Goal: Transaction & Acquisition: Obtain resource

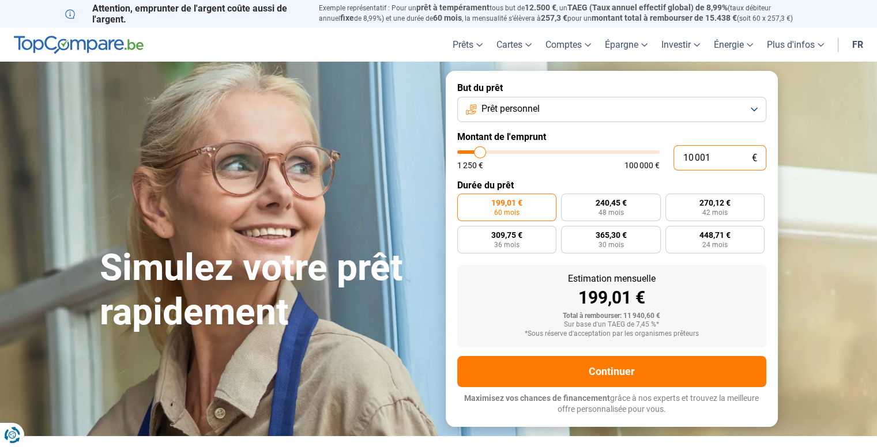
click at [715, 154] on input "10 001" at bounding box center [719, 157] width 93 height 25
type input "1 000"
type input "1250"
type input "100"
type input "1250"
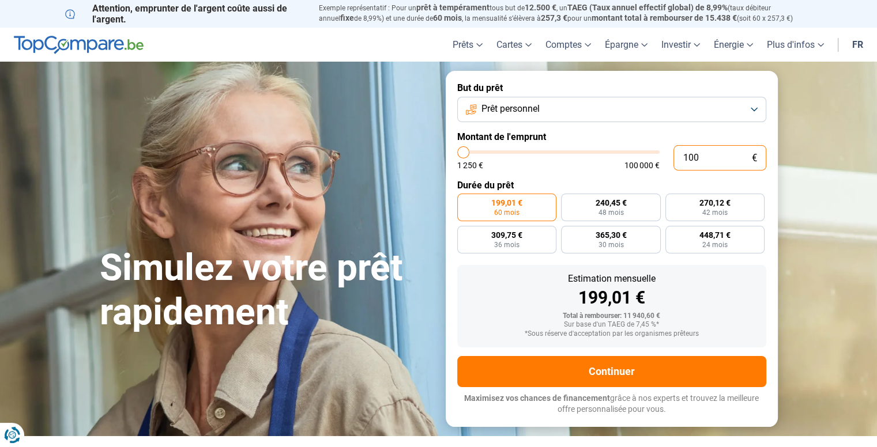
type input "10"
type input "1250"
type input "1"
type input "1250"
type input "0"
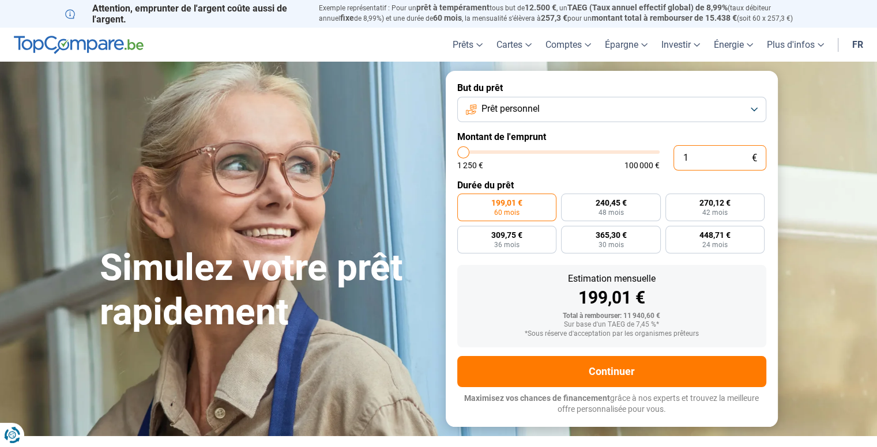
type input "1250"
type input "1 250"
type input "1250"
radio input "true"
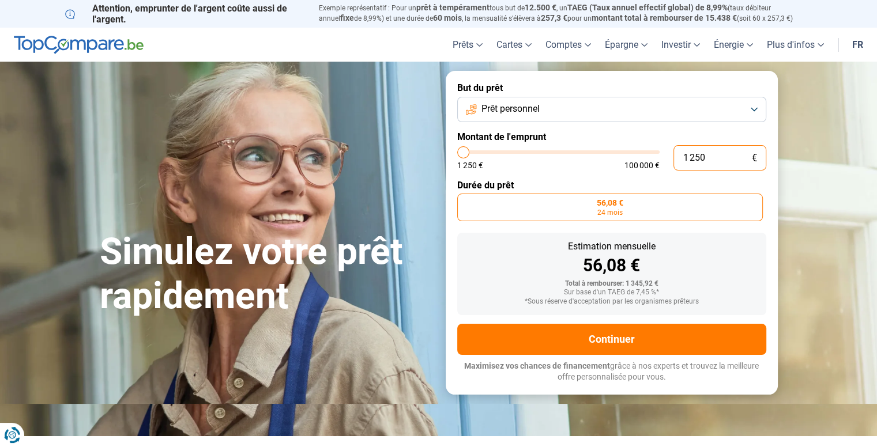
type input "12 501"
type input "12500"
type input "125 011"
type input "100000"
type input "12 501"
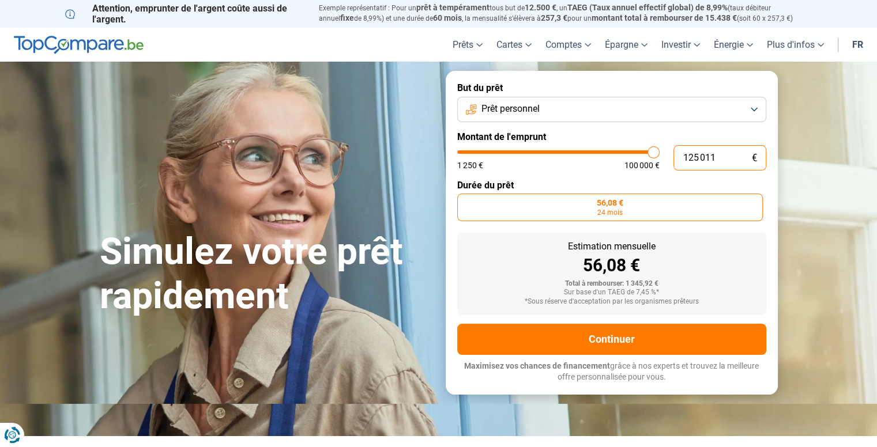
type input "12500"
type input "1 250"
type input "1250"
type input "125"
type input "1250"
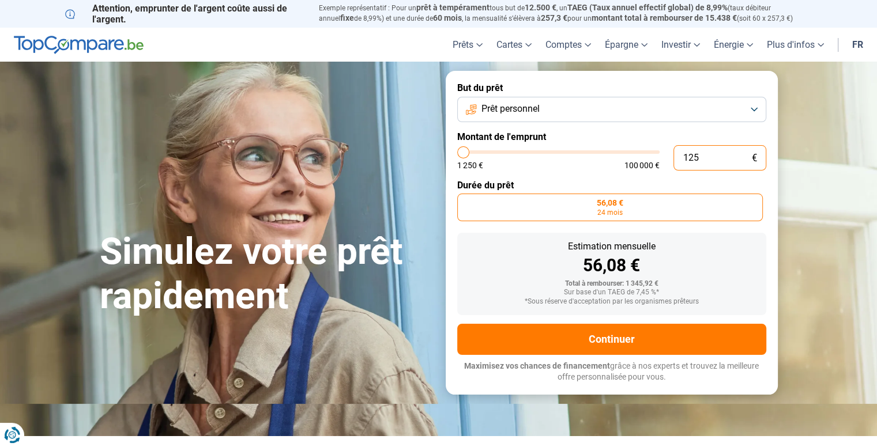
type input "12"
type input "1250"
type input "1"
type input "1250"
type input "11"
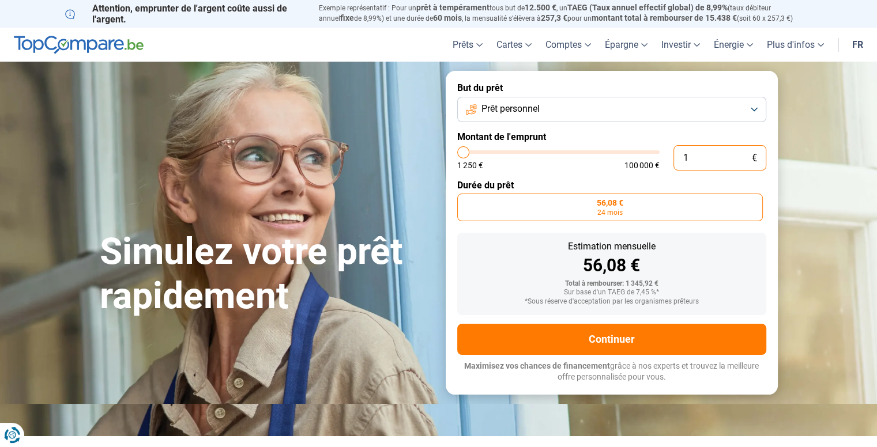
type input "1250"
type input "110"
type input "1250"
type input "1 100"
type input "1250"
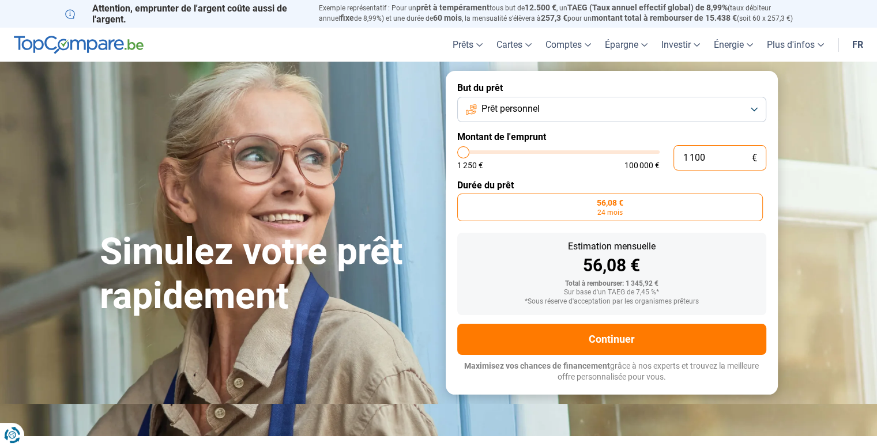
type input "11 000"
type input "11000"
radio input "false"
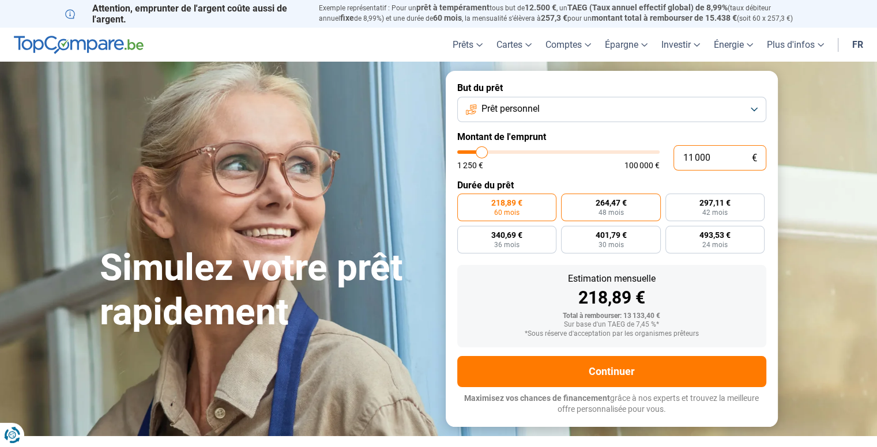
type input "11 000"
click at [627, 206] on label "264,47 € 48 mois" at bounding box center [611, 208] width 100 height 28
click at [568, 201] on input "264,47 € 48 mois" at bounding box center [564, 197] width 7 height 7
radio input "true"
click at [533, 203] on label "218,89 € 60 mois" at bounding box center [507, 208] width 100 height 28
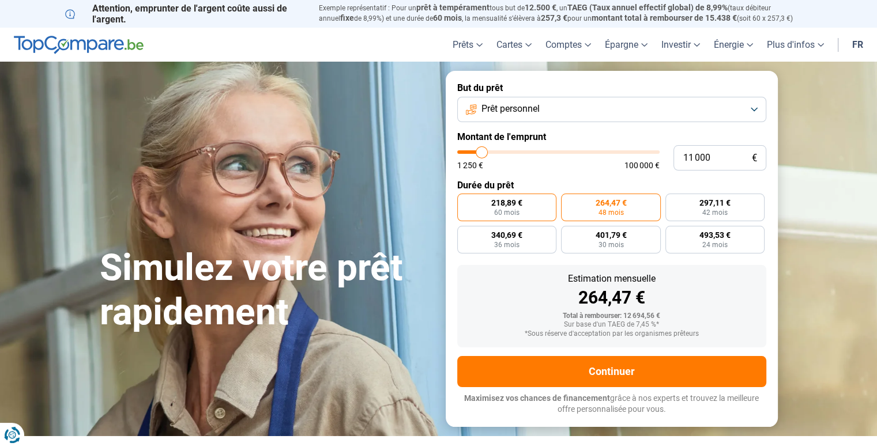
click at [465, 201] on input "218,89 € 60 mois" at bounding box center [460, 197] width 7 height 7
radio input "true"
click at [584, 209] on label "264,47 € 48 mois" at bounding box center [611, 208] width 100 height 28
click at [568, 201] on input "264,47 € 48 mois" at bounding box center [564, 197] width 7 height 7
radio input "true"
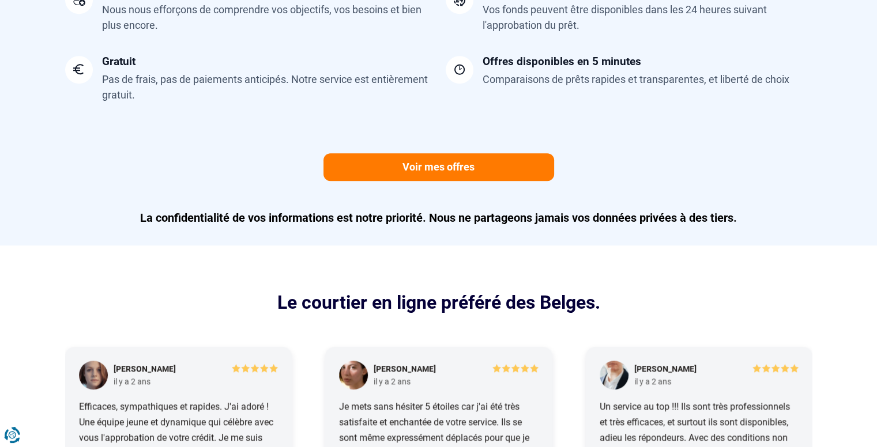
scroll to position [1138, 0]
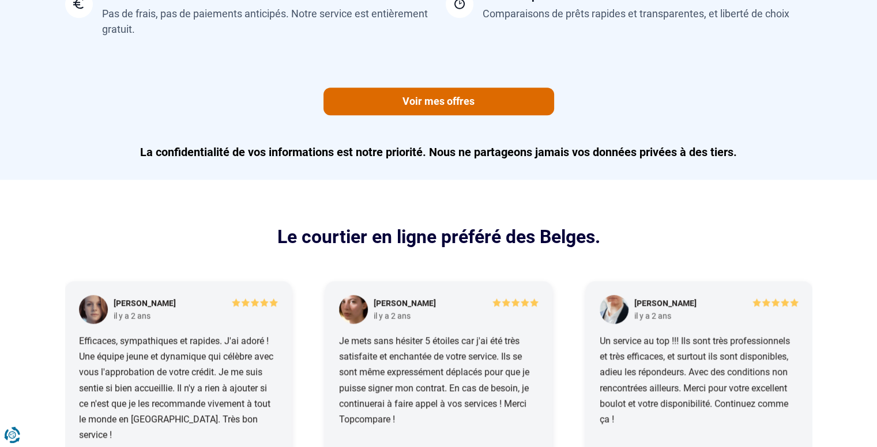
click at [481, 93] on link "Voir mes offres" at bounding box center [438, 102] width 231 height 28
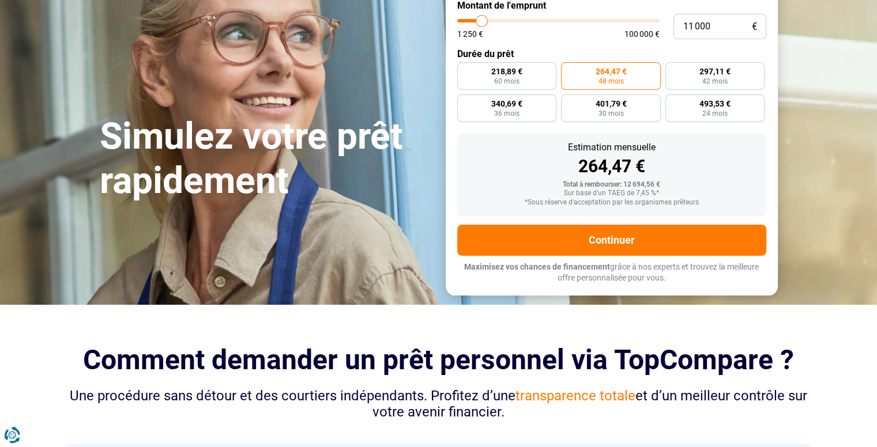
scroll to position [136, 0]
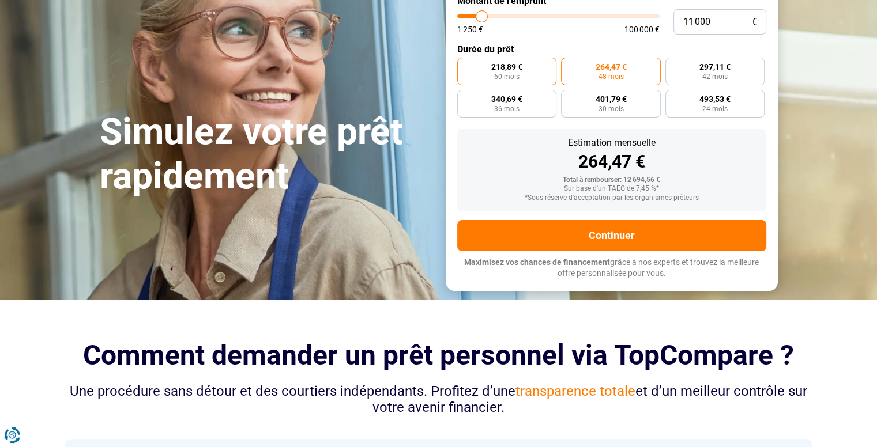
click at [518, 67] on span "218,89 €" at bounding box center [506, 67] width 31 height 8
click at [465, 65] on input "218,89 € 60 mois" at bounding box center [460, 61] width 7 height 7
radio input "true"
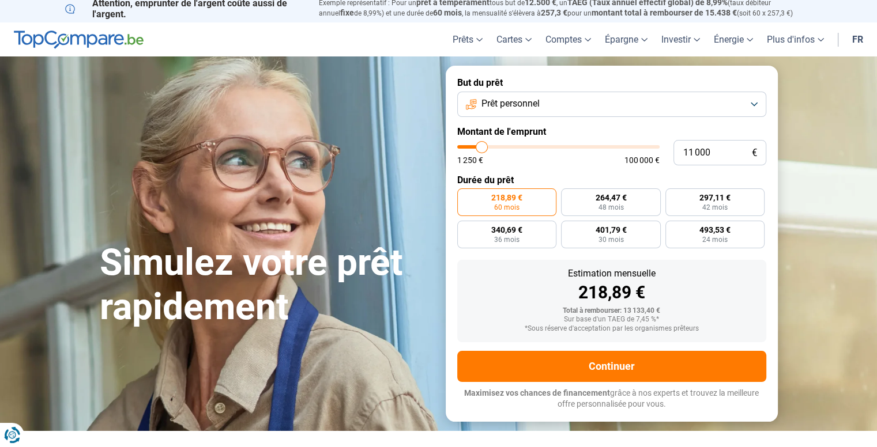
scroll to position [0, 0]
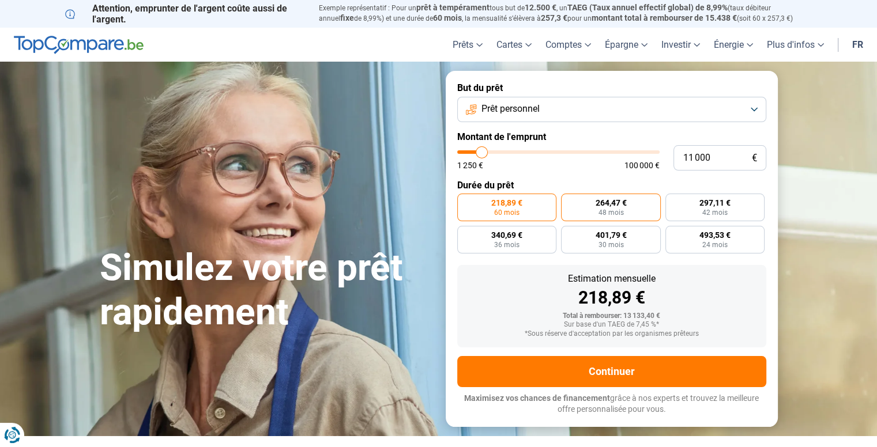
click at [602, 201] on span "264,47 €" at bounding box center [610, 203] width 31 height 8
click at [568, 201] on input "264,47 € 48 mois" at bounding box center [564, 197] width 7 height 7
radio input "true"
click at [521, 199] on span "218,89 €" at bounding box center [506, 203] width 31 height 8
click at [465, 199] on input "218,89 € 60 mois" at bounding box center [460, 197] width 7 height 7
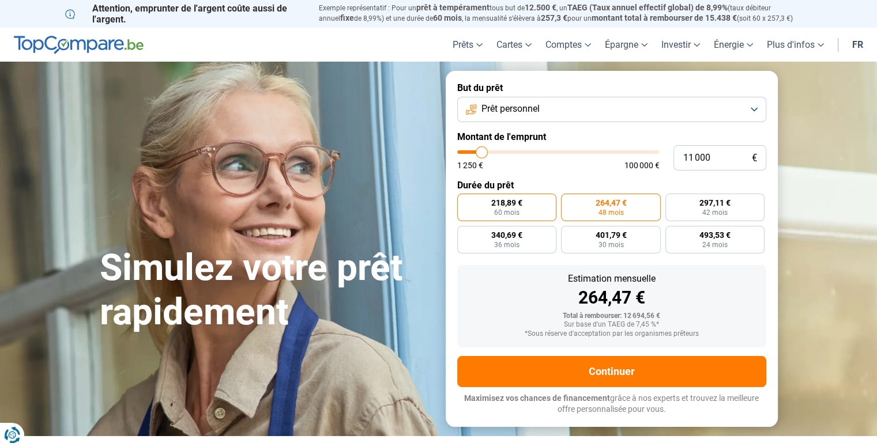
radio input "true"
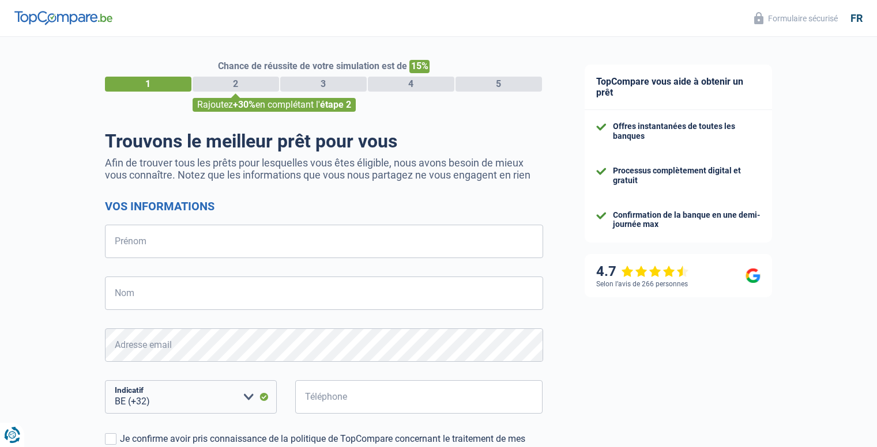
select select "32"
